Goal: Task Accomplishment & Management: Use online tool/utility

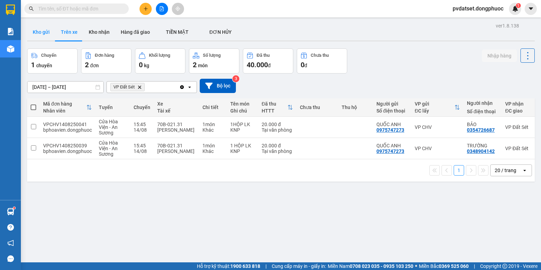
click at [50, 32] on button "Kho gửi" at bounding box center [41, 32] width 28 height 17
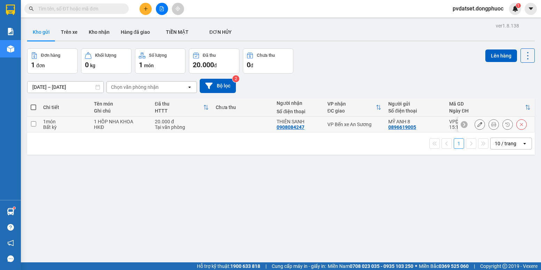
click at [348, 128] on td "VP Bến xe An Sương" at bounding box center [354, 125] width 61 height 16
checkbox input "true"
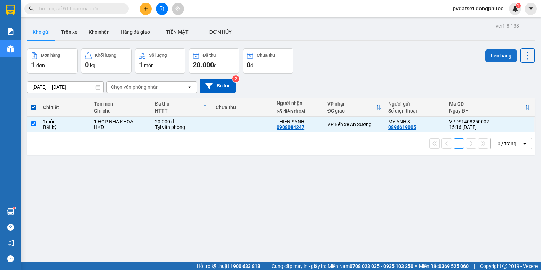
click at [489, 54] on button "Lên hàng" at bounding box center [501, 55] width 32 height 13
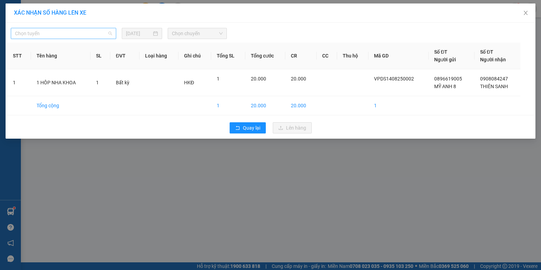
click at [51, 31] on span "Chọn tuyến" at bounding box center [63, 33] width 97 height 10
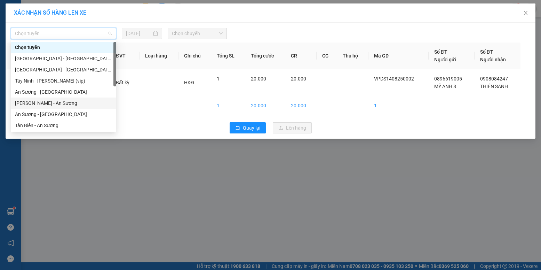
scroll to position [70, 0]
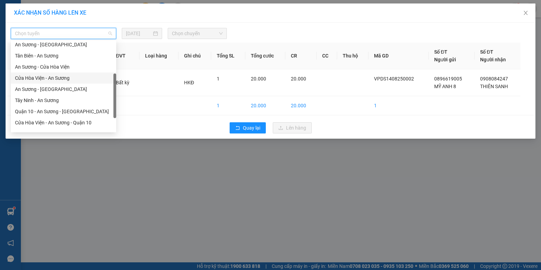
click at [58, 77] on div "Cửa Hòa Viện - An Sương" at bounding box center [63, 78] width 97 height 8
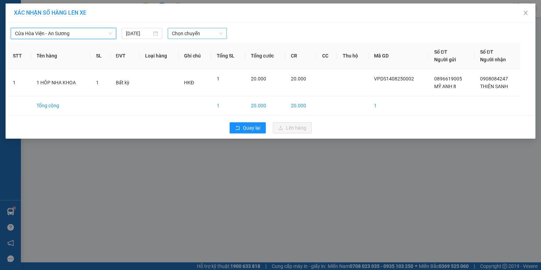
click at [189, 31] on span "Chọn chuyến" at bounding box center [197, 33] width 51 height 10
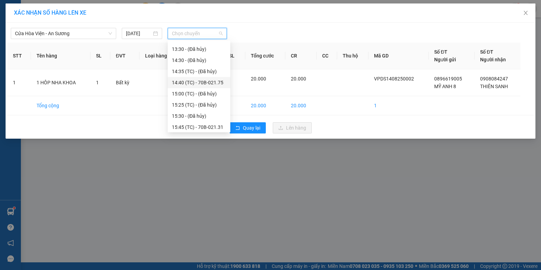
scroll to position [234, 0]
click at [201, 91] on div "15:45 (TC) - 70B-021.31" at bounding box center [199, 92] width 54 height 8
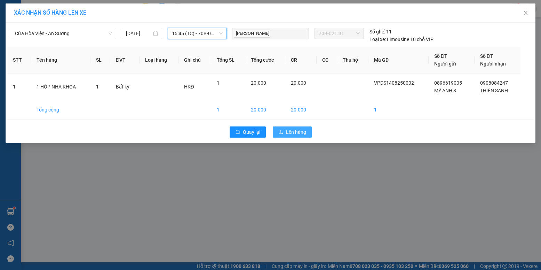
click at [289, 130] on span "Lên hàng" at bounding box center [296, 132] width 20 height 8
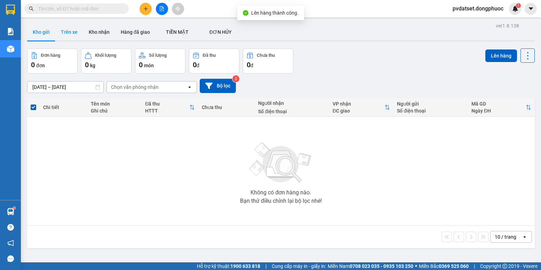
click at [71, 28] on button "Trên xe" at bounding box center [69, 32] width 28 height 17
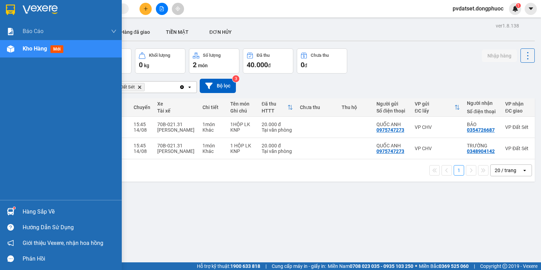
click at [14, 213] on img at bounding box center [10, 211] width 7 height 7
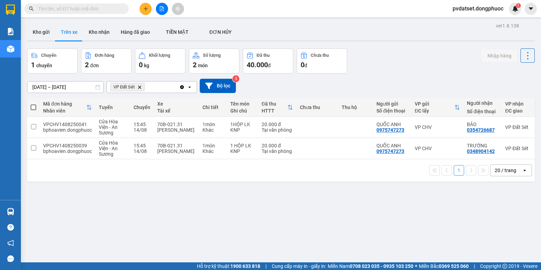
click at [350, 219] on section "Kết quả tìm kiếm ( 0 ) Bộ lọc Ngày tạo đơn gần nhất No Data pvdatset.dongphuoc …" at bounding box center [270, 135] width 541 height 270
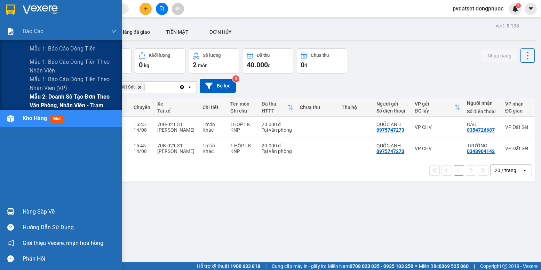
click at [53, 100] on span "Mẫu 2: Doanh số tạo đơn theo Văn phòng, nhân viên - Trạm" at bounding box center [73, 100] width 87 height 17
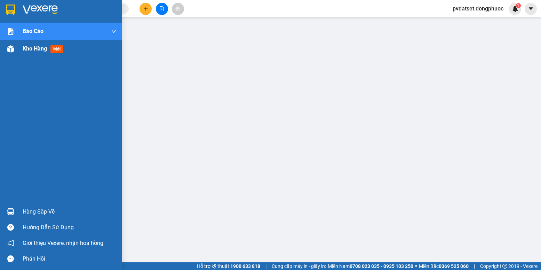
click at [34, 50] on span "Kho hàng" at bounding box center [35, 48] width 24 height 7
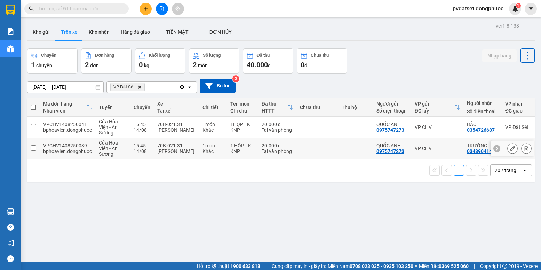
click at [240, 147] on div "1 HỘP LK" at bounding box center [242, 146] width 24 height 6
checkbox input "true"
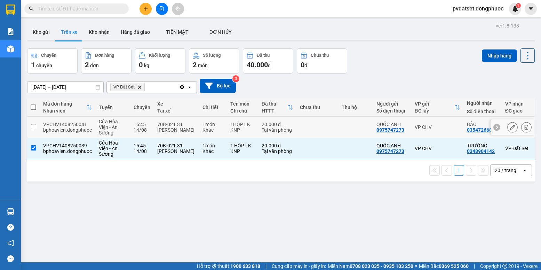
click at [243, 133] on td "1HỘP LK KNP" at bounding box center [242, 127] width 31 height 21
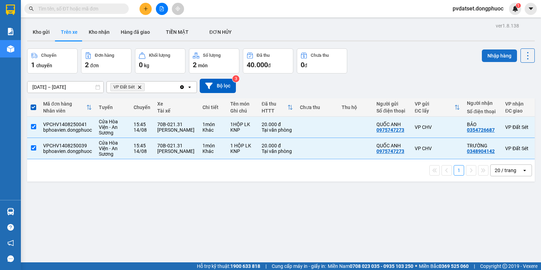
click at [491, 58] on button "Nhập hàng" at bounding box center [499, 55] width 35 height 13
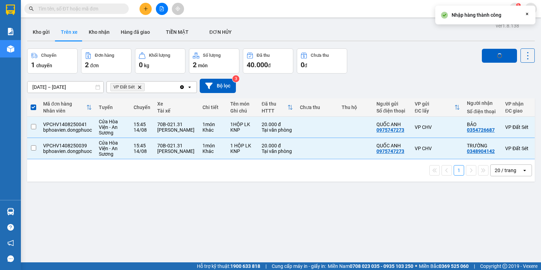
checkbox input "false"
